Goal: Find contact information: Find contact information

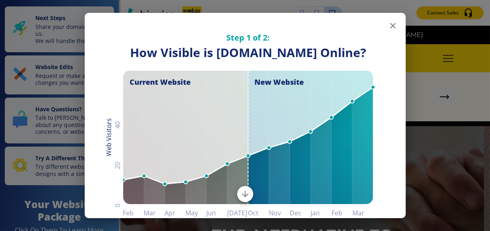
click at [388, 24] on icon "button" at bounding box center [393, 26] width 10 height 10
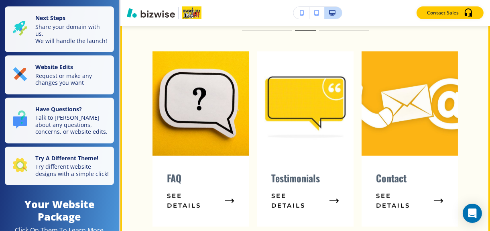
scroll to position [642, 0]
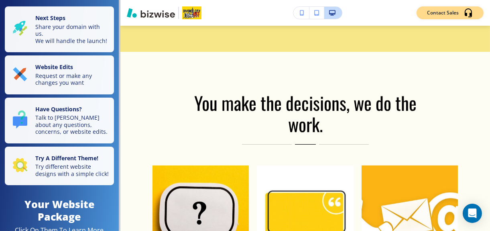
click at [434, 12] on p "Contact Sales" at bounding box center [443, 12] width 32 height 7
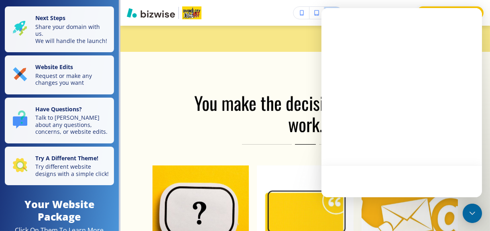
scroll to position [0, 0]
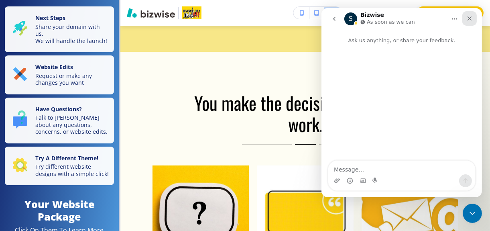
click at [466, 16] on icon "Close" at bounding box center [469, 18] width 6 height 6
